Goal: Task Accomplishment & Management: Manage account settings

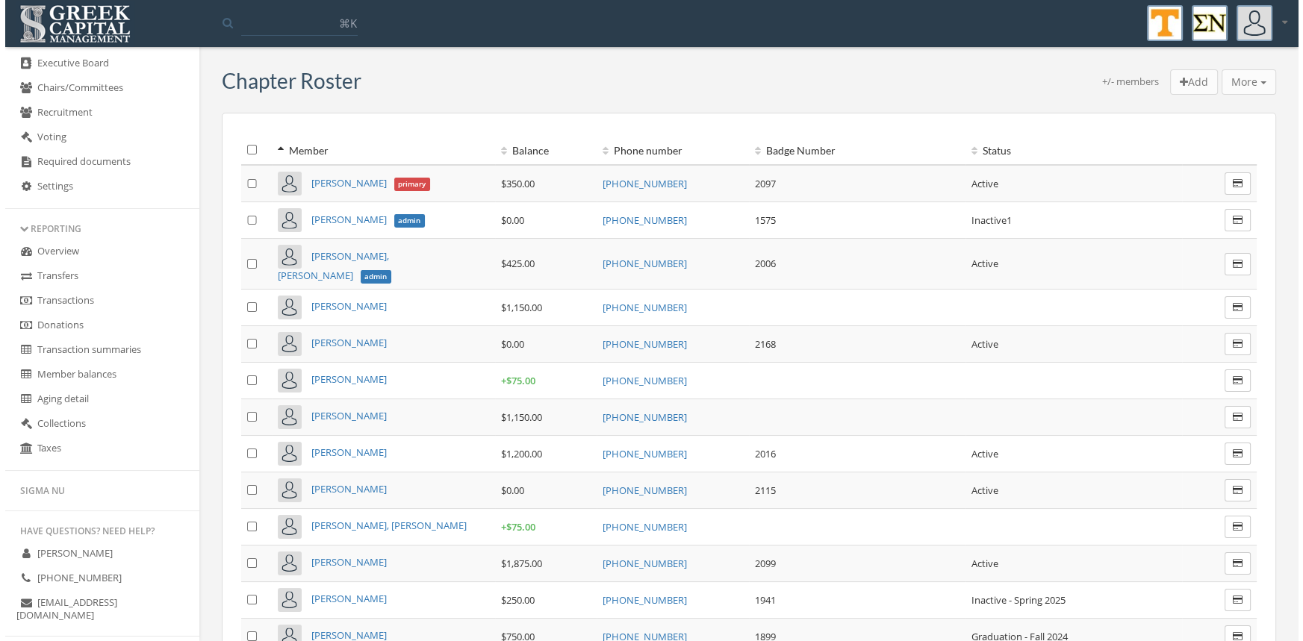
scroll to position [441, 0]
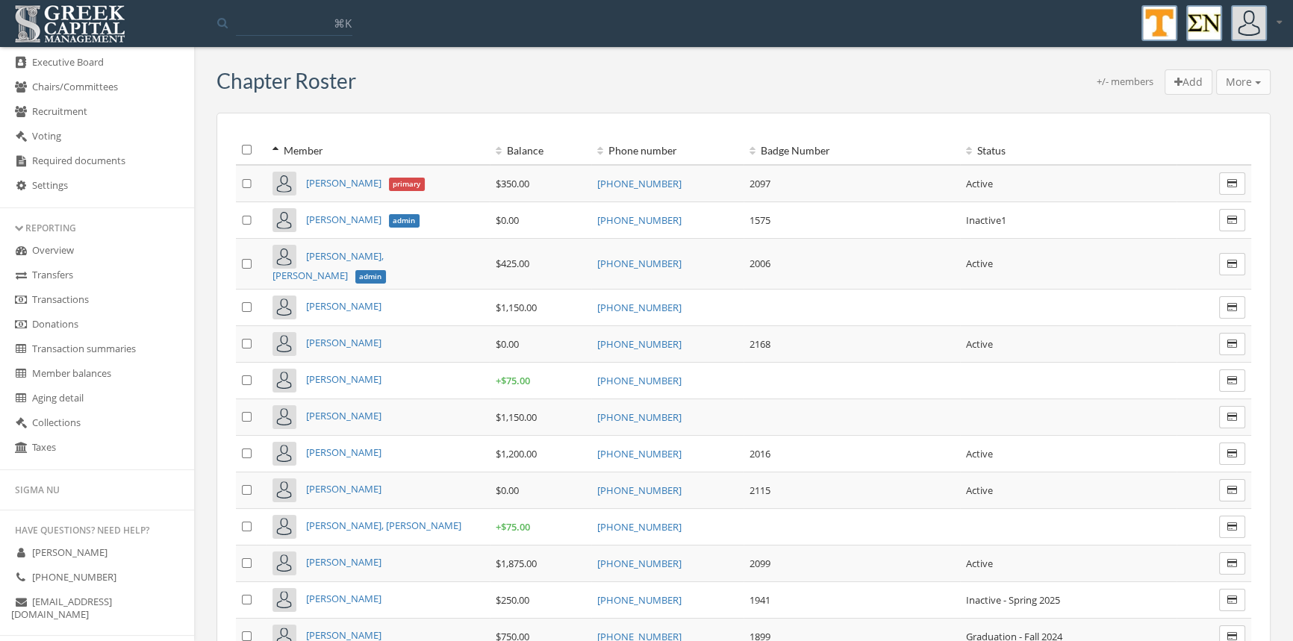
click at [84, 293] on link "Transactions" at bounding box center [97, 300] width 194 height 25
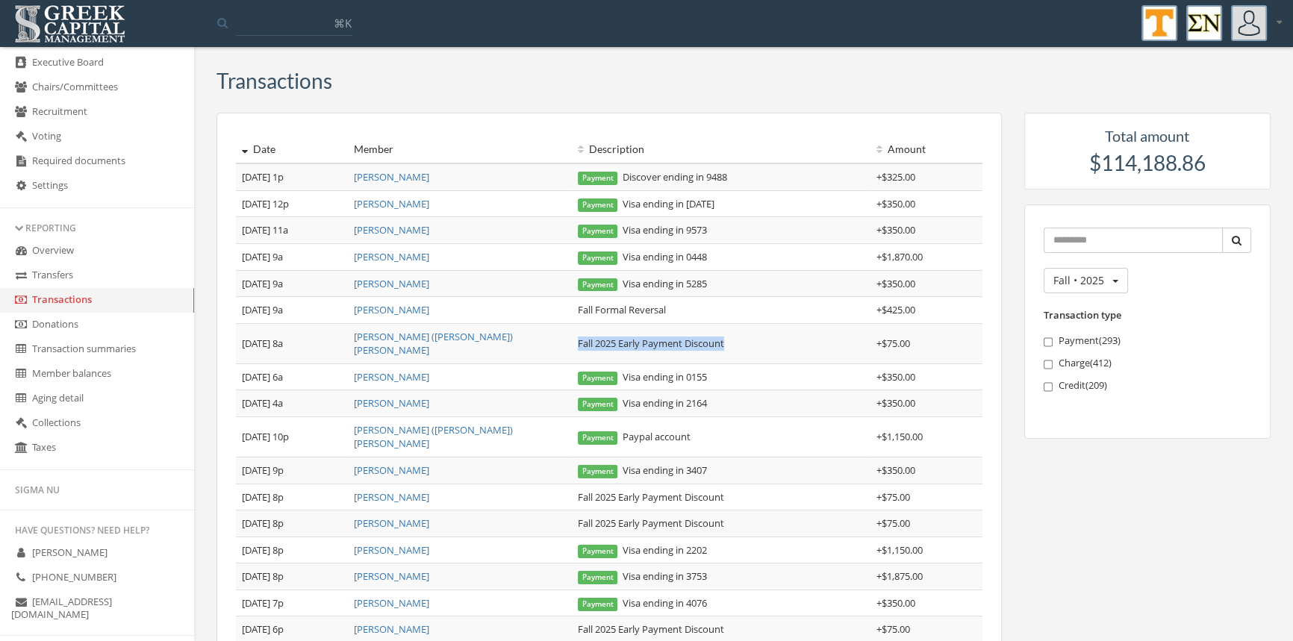
drag, startPoint x: 747, startPoint y: 337, endPoint x: 573, endPoint y: 335, distance: 174.0
click at [573, 335] on td "Fall 2025 Early Payment Discount" at bounding box center [721, 343] width 299 height 40
copy td "Fall 2025 Early Payment Discount"
click at [403, 257] on link "[PERSON_NAME]" at bounding box center [391, 256] width 75 height 13
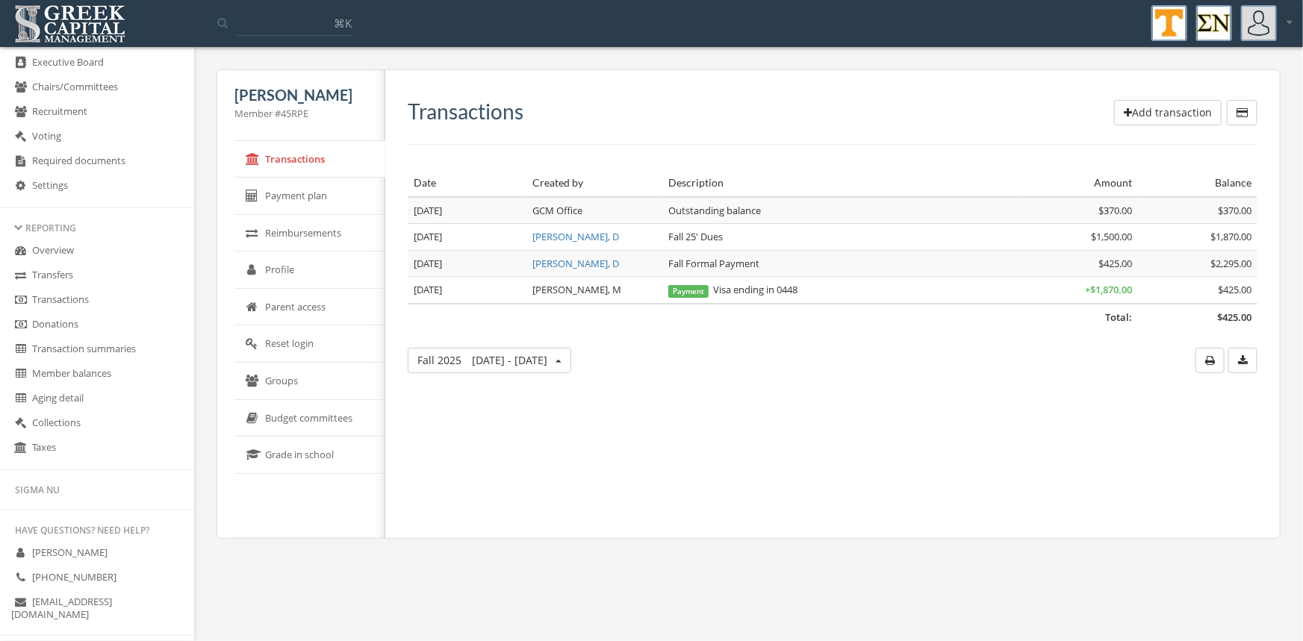
click at [1161, 107] on button "Add transaction" at bounding box center [1168, 112] width 108 height 25
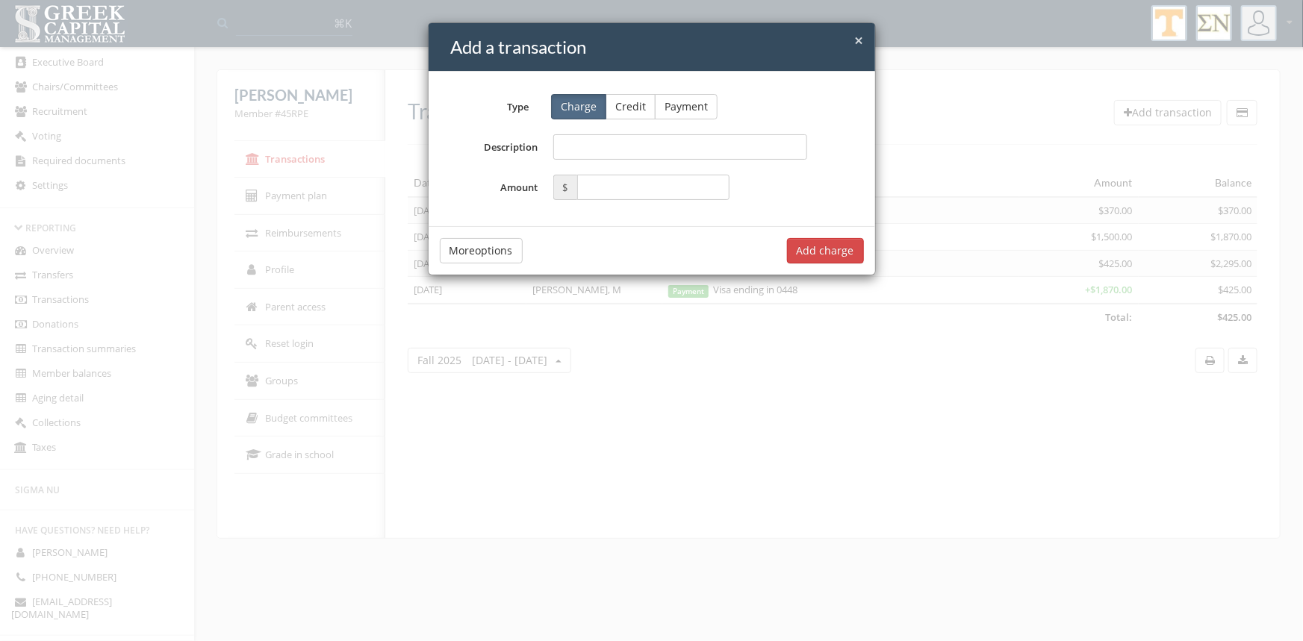
click at [641, 105] on button "Credit" at bounding box center [631, 106] width 50 height 25
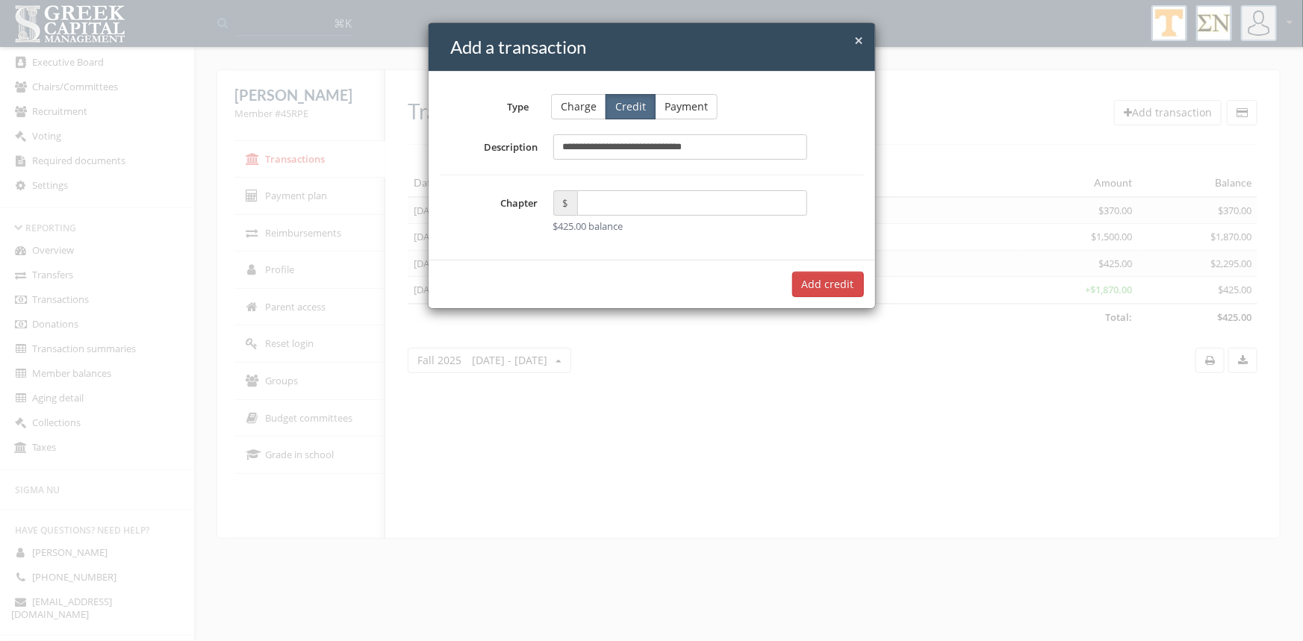
type input "**********"
click at [590, 205] on input "text" at bounding box center [692, 202] width 231 height 25
type input "*****"
click at [792, 278] on button "Add $75.00 credit" at bounding box center [811, 284] width 108 height 25
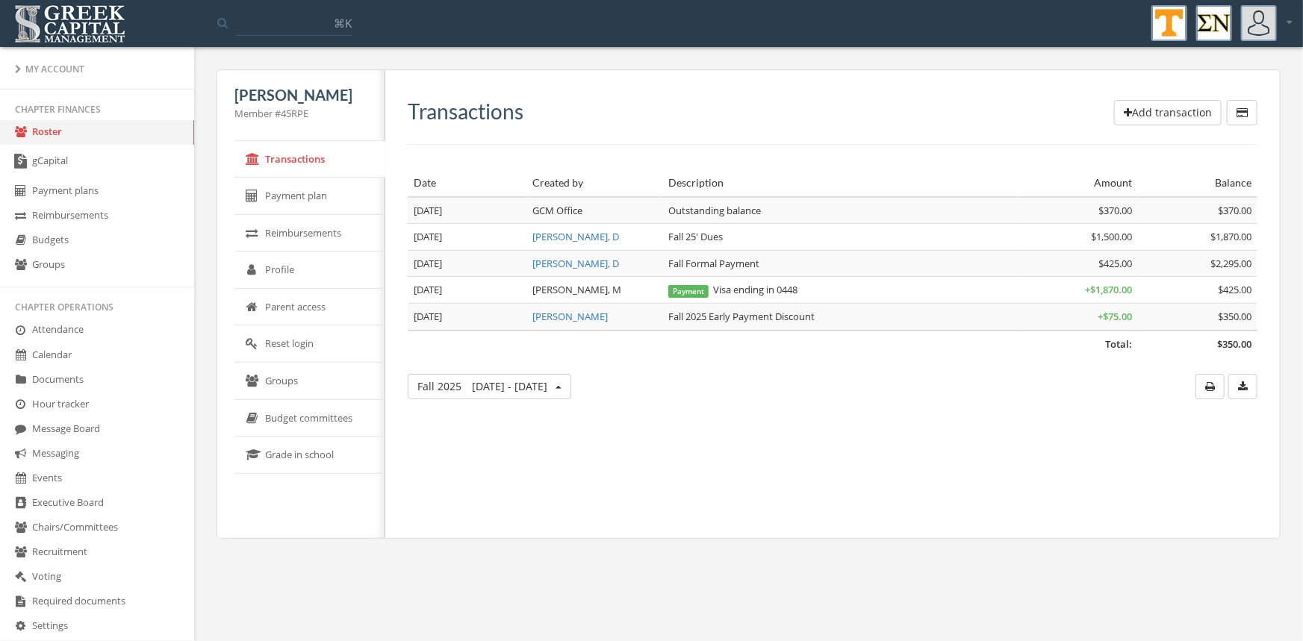
click at [60, 132] on link "Roster" at bounding box center [97, 132] width 194 height 25
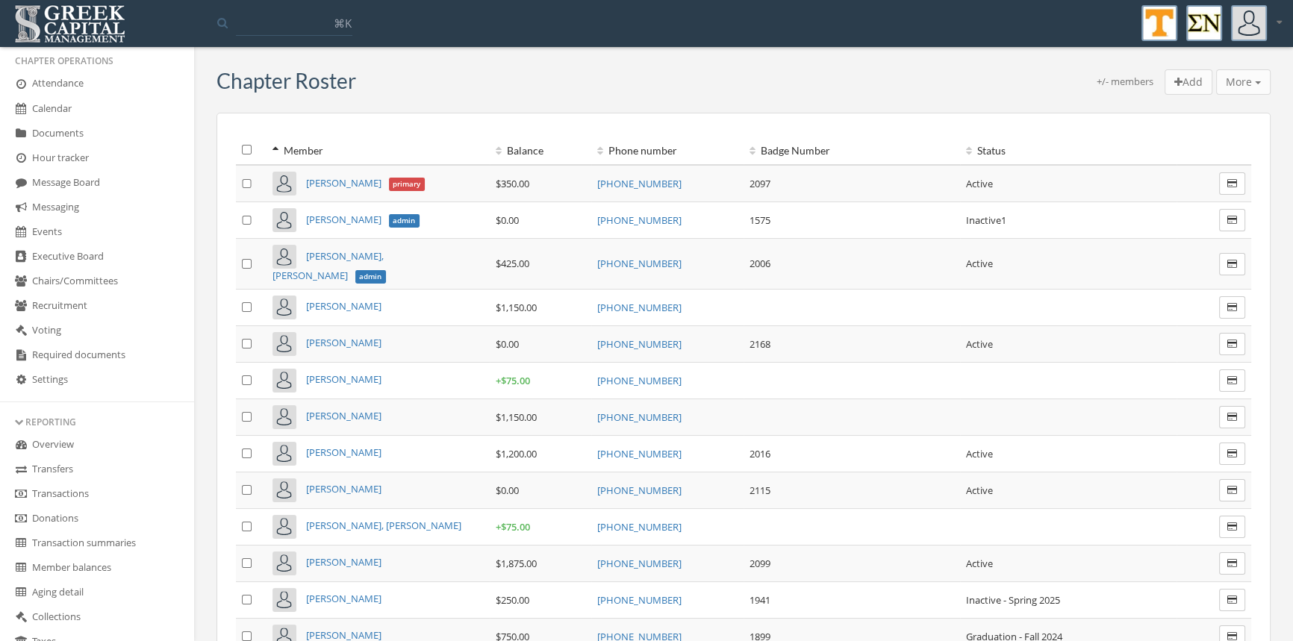
scroll to position [274, 0]
click at [85, 464] on link "Transactions" at bounding box center [97, 467] width 194 height 25
